Goal: Download file/media

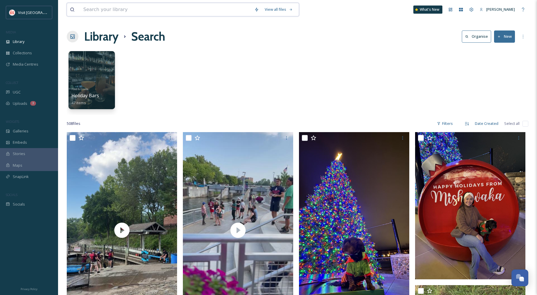
click at [118, 12] on input at bounding box center [165, 9] width 171 height 13
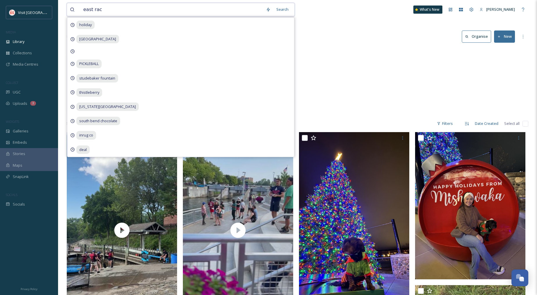
type input "east race"
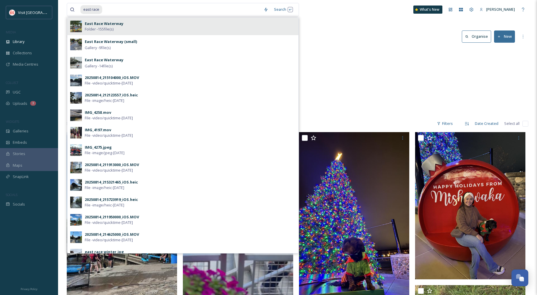
click at [134, 23] on div "East Race Waterway Folder - 155 file(s)" at bounding box center [190, 26] width 211 height 11
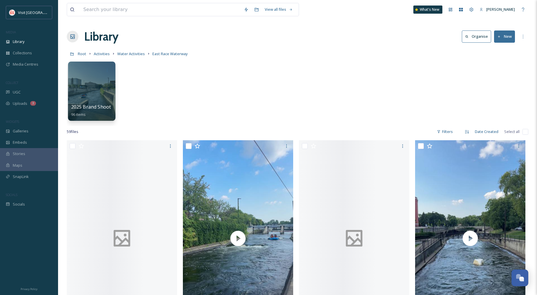
click at [89, 82] on div at bounding box center [91, 91] width 47 height 59
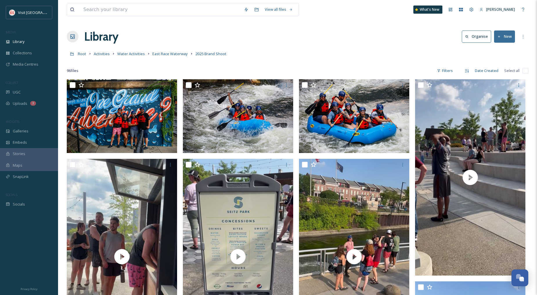
click at [503, 37] on button "New" at bounding box center [504, 36] width 21 height 12
click at [502, 48] on span "File Upload" at bounding box center [501, 50] width 19 height 6
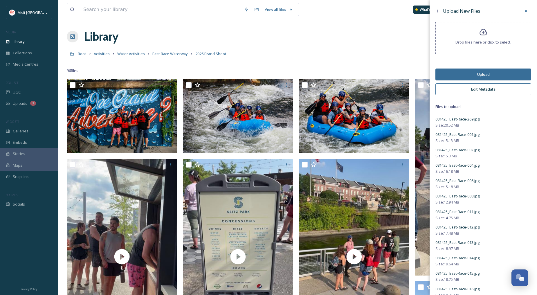
click at [481, 71] on button "Upload" at bounding box center [483, 75] width 96 height 12
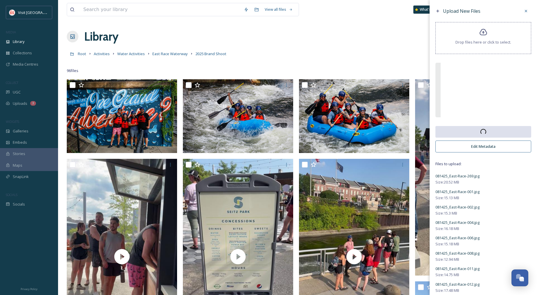
click at [487, 147] on button "Edit Metadata" at bounding box center [483, 147] width 96 height 12
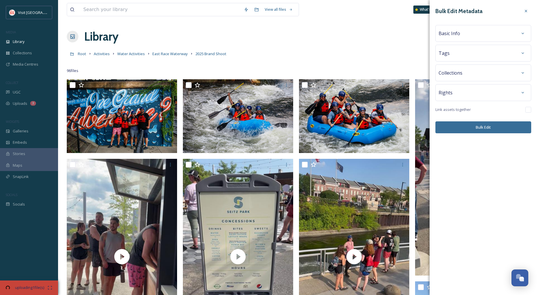
click at [476, 37] on div "Basic Info" at bounding box center [483, 33] width 89 height 10
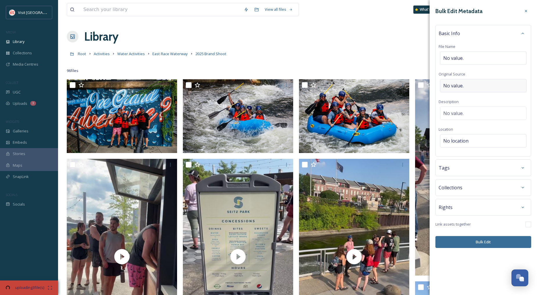
click at [471, 82] on div "No value." at bounding box center [483, 85] width 87 height 13
type input "[PERSON_NAME]"
click at [473, 112] on div "No value." at bounding box center [483, 111] width 87 height 13
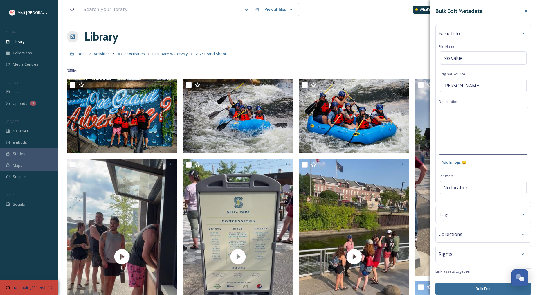
click at [473, 112] on textarea at bounding box center [483, 131] width 89 height 48
type textarea "East Race Waterway Brand Shoot 2025"
click at [478, 192] on div "Bulk Edit Metadata Basic Info File Name No value. Original Source [PERSON_NAME]…" at bounding box center [483, 150] width 107 height 300
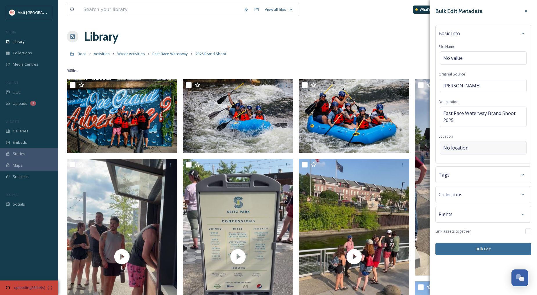
click at [475, 145] on div "No location" at bounding box center [483, 147] width 87 height 13
click at [478, 150] on input at bounding box center [483, 147] width 86 height 13
type input "east race"
click at [481, 186] on div "East Race Waterway" at bounding box center [483, 183] width 85 height 13
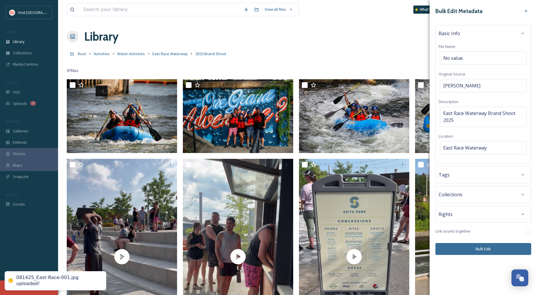
click at [484, 247] on button "Bulk Edit" at bounding box center [483, 249] width 96 height 12
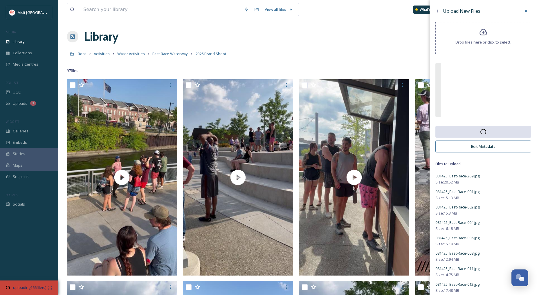
click at [370, 40] on div "Library Organise New" at bounding box center [298, 36] width 462 height 17
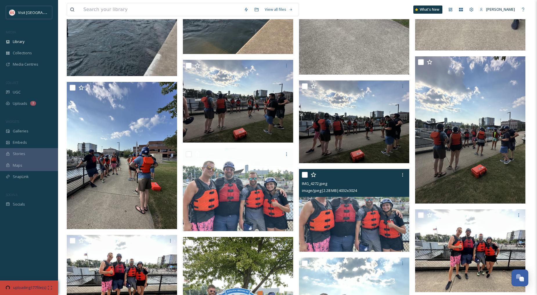
scroll to position [19386, 0]
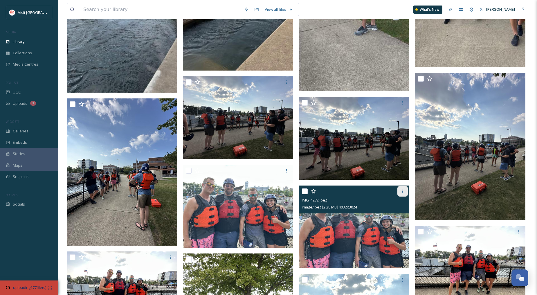
click at [402, 194] on icon at bounding box center [402, 191] width 5 height 5
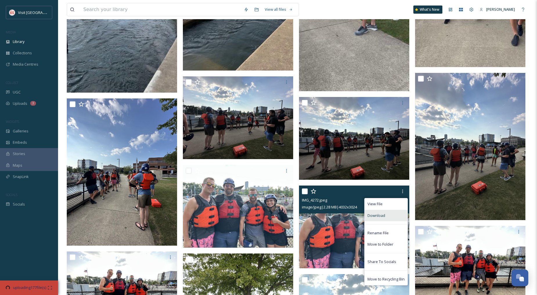
click at [384, 215] on span "Download" at bounding box center [377, 216] width 18 height 6
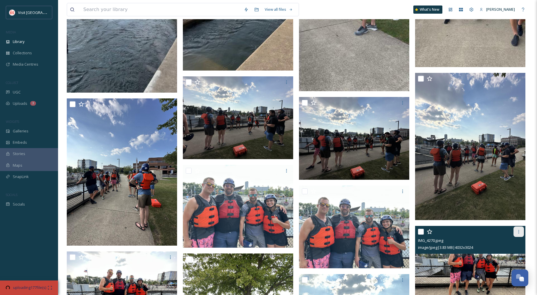
click at [519, 231] on icon at bounding box center [519, 231] width 5 height 5
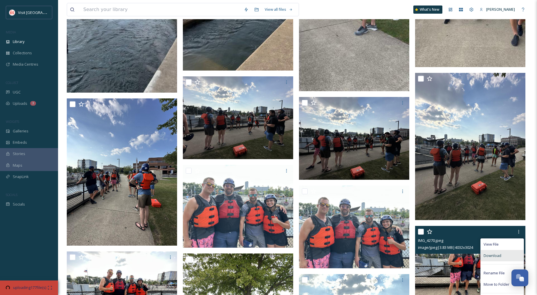
click at [495, 253] on span "Download" at bounding box center [493, 256] width 18 height 6
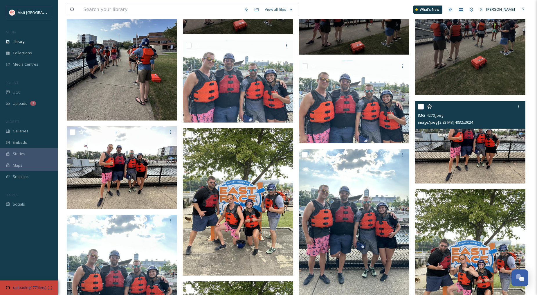
scroll to position [19515, 0]
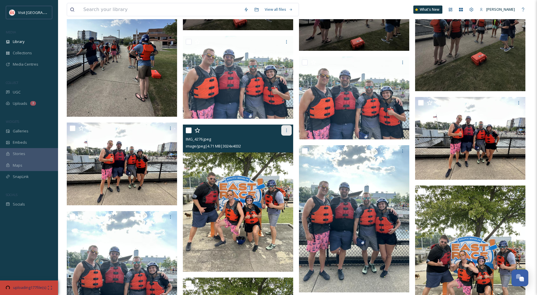
click at [286, 132] on icon at bounding box center [286, 130] width 5 height 5
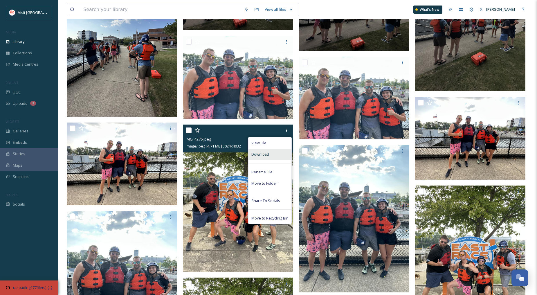
click at [273, 150] on div "Download" at bounding box center [270, 154] width 43 height 11
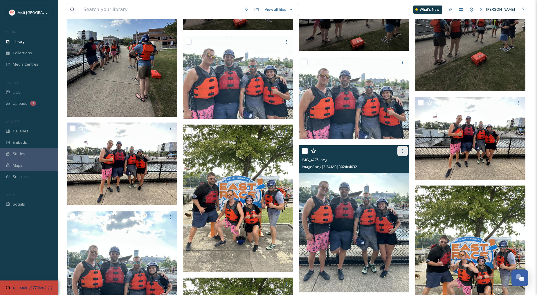
click at [399, 149] on div at bounding box center [402, 151] width 10 height 10
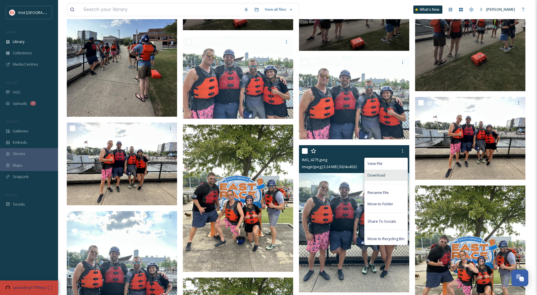
click at [381, 173] on span "Download" at bounding box center [377, 175] width 18 height 6
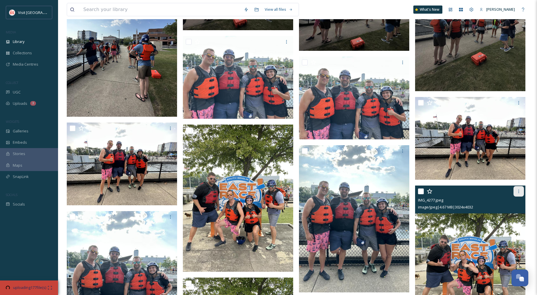
click at [521, 192] on icon at bounding box center [519, 191] width 5 height 5
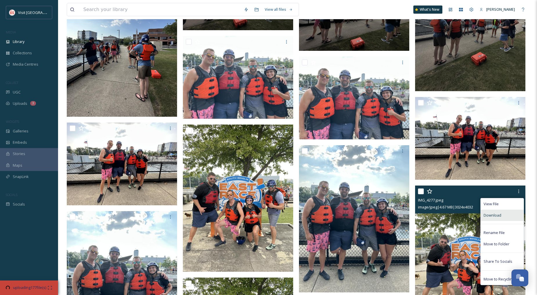
click at [502, 214] on div "Download" at bounding box center [502, 215] width 43 height 11
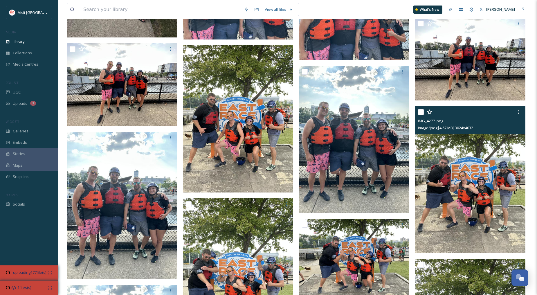
scroll to position [19612, 0]
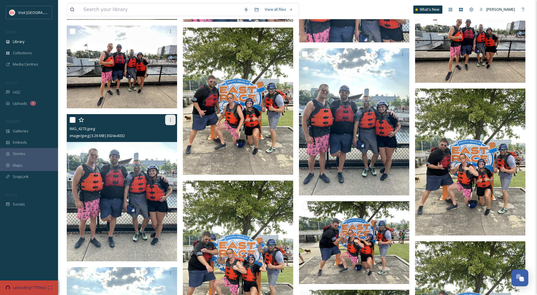
click at [169, 121] on icon at bounding box center [170, 120] width 5 height 5
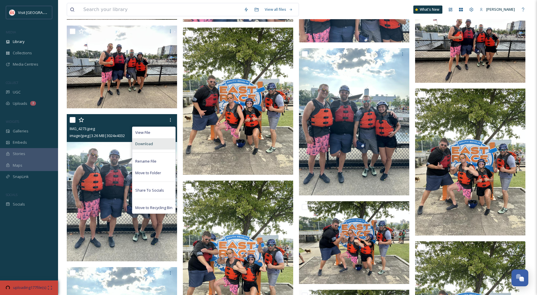
click at [149, 141] on div "Download" at bounding box center [153, 143] width 43 height 11
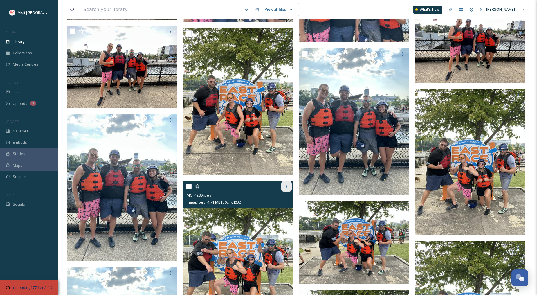
click at [287, 188] on icon at bounding box center [286, 186] width 5 height 5
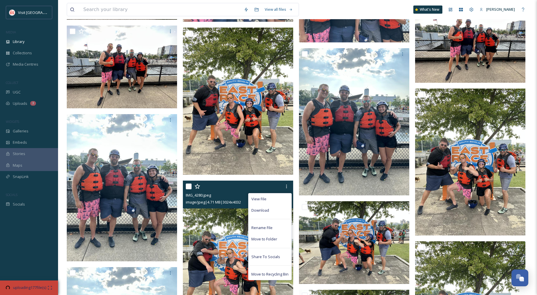
click at [265, 210] on span "Download" at bounding box center [260, 211] width 18 height 6
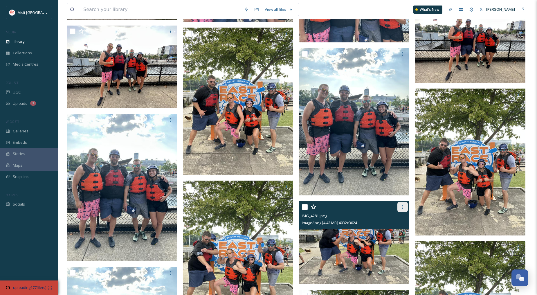
drag, startPoint x: 403, startPoint y: 206, endPoint x: 397, endPoint y: 208, distance: 6.1
click at [403, 206] on icon at bounding box center [402, 207] width 5 height 5
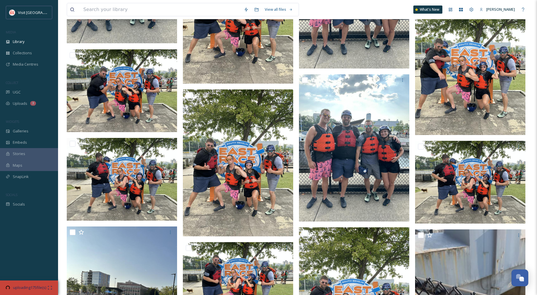
scroll to position [21838, 0]
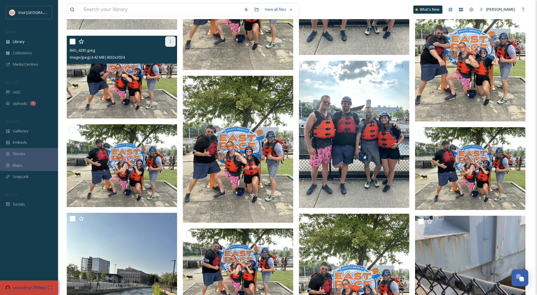
click at [173, 41] on div at bounding box center [170, 41] width 10 height 10
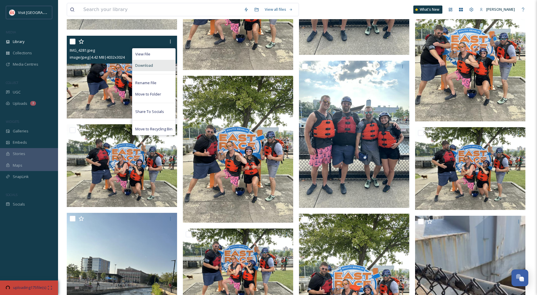
click at [153, 65] on div "Download" at bounding box center [153, 65] width 43 height 11
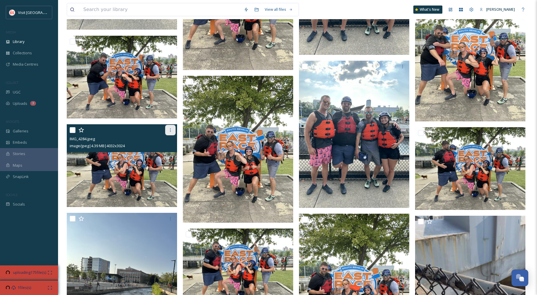
click at [169, 130] on icon at bounding box center [170, 130] width 5 height 5
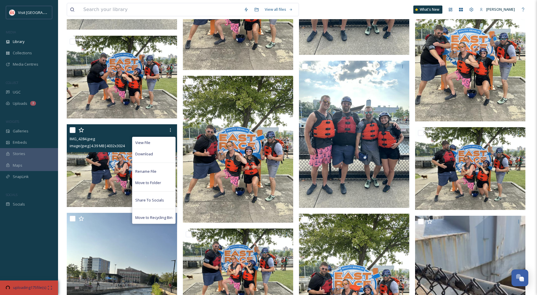
click at [142, 157] on div "Download" at bounding box center [153, 153] width 43 height 11
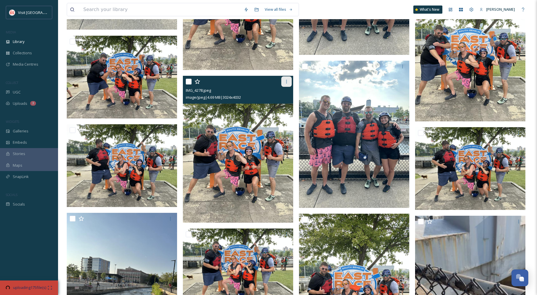
click at [289, 82] on icon at bounding box center [286, 81] width 5 height 5
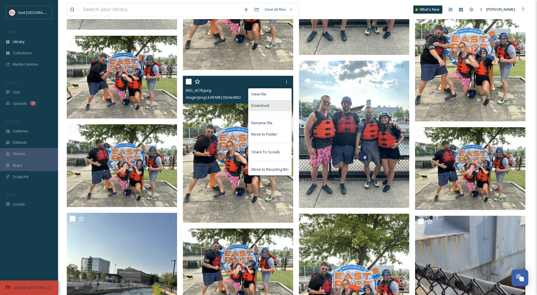
click at [268, 104] on span "Download" at bounding box center [260, 106] width 18 height 6
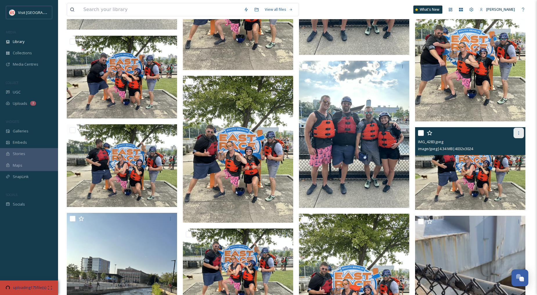
click at [517, 133] on icon at bounding box center [519, 133] width 5 height 5
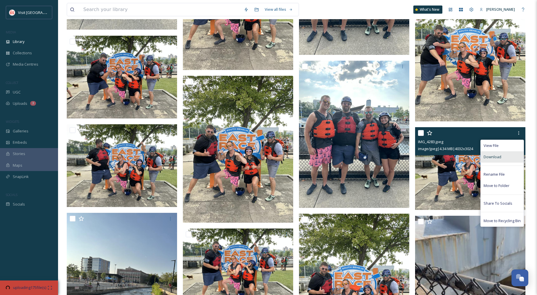
click at [509, 156] on div "Download" at bounding box center [502, 156] width 43 height 11
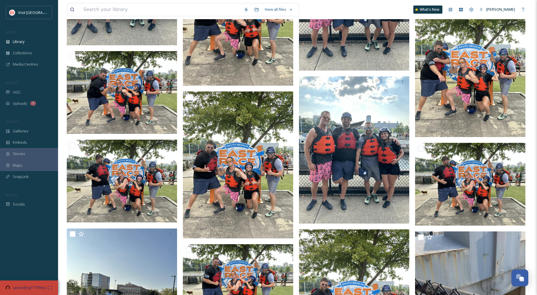
scroll to position [26056, 0]
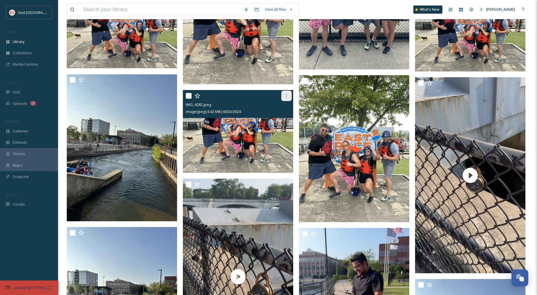
click at [285, 93] on icon at bounding box center [286, 95] width 5 height 5
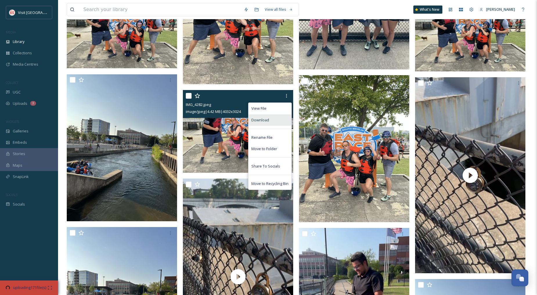
click at [273, 118] on div "Download" at bounding box center [270, 119] width 43 height 11
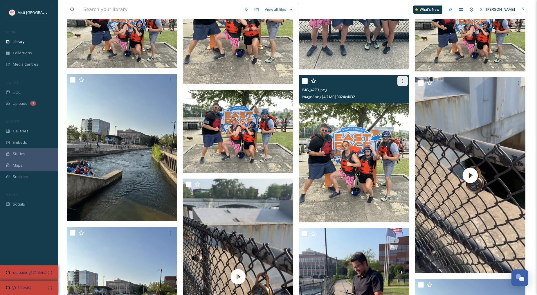
click at [402, 79] on icon at bounding box center [402, 81] width 5 height 5
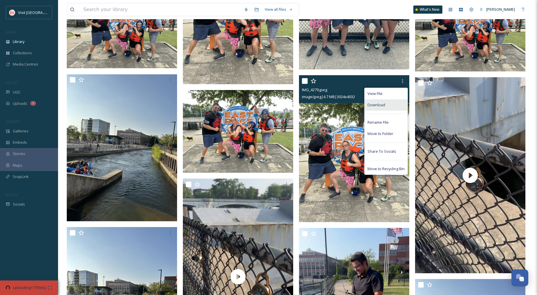
click at [393, 106] on div "Download" at bounding box center [386, 104] width 43 height 11
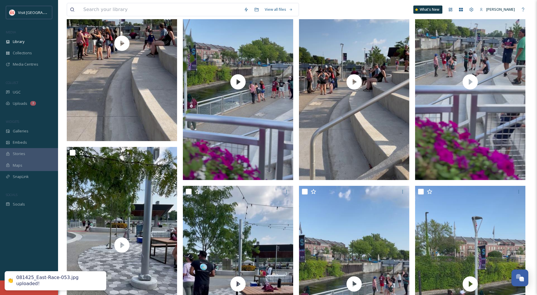
scroll to position [22557, 0]
